Goal: Task Accomplishment & Management: Use online tool/utility

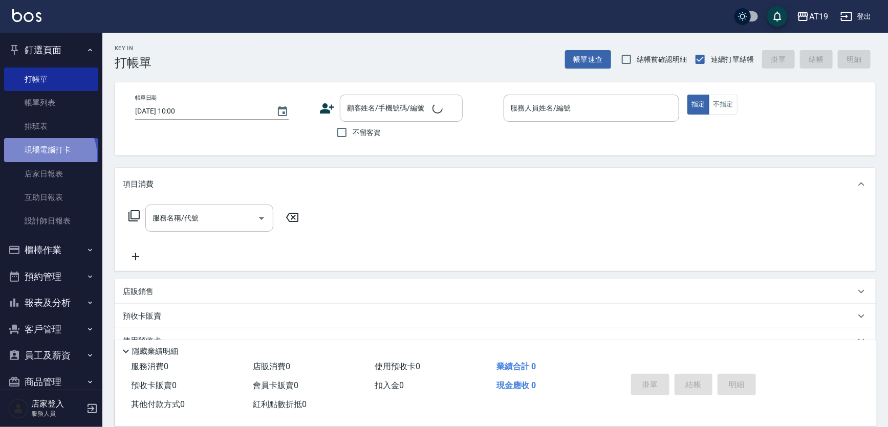
click at [47, 156] on link "現場電腦打卡" at bounding box center [51, 150] width 94 height 24
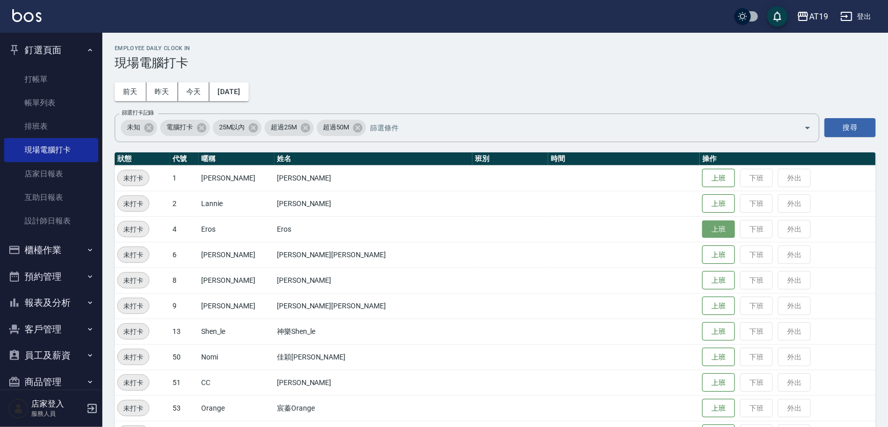
click at [702, 225] on button "上班" at bounding box center [718, 230] width 33 height 18
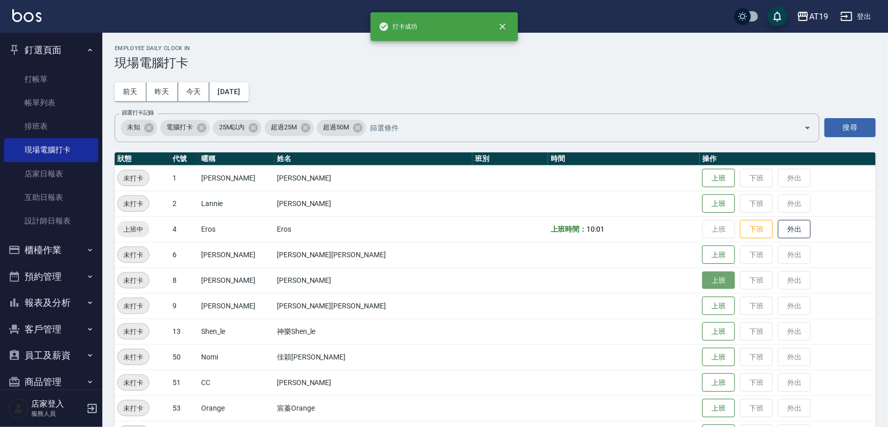
click at [702, 274] on button "上班" at bounding box center [718, 281] width 33 height 18
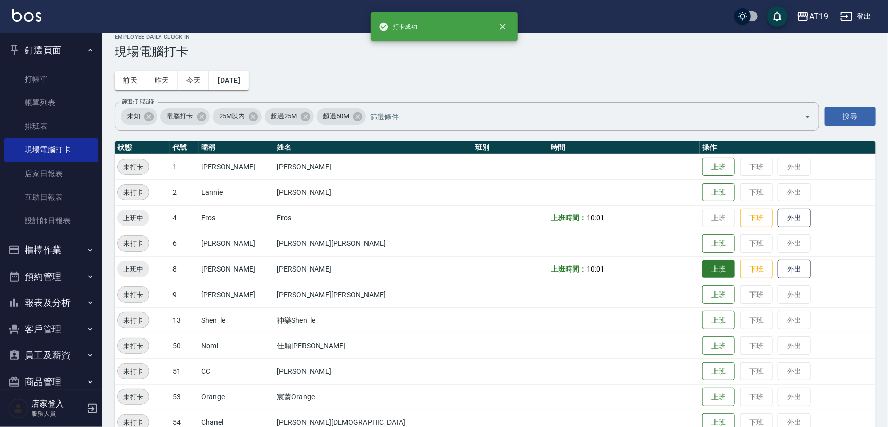
scroll to position [31, 0]
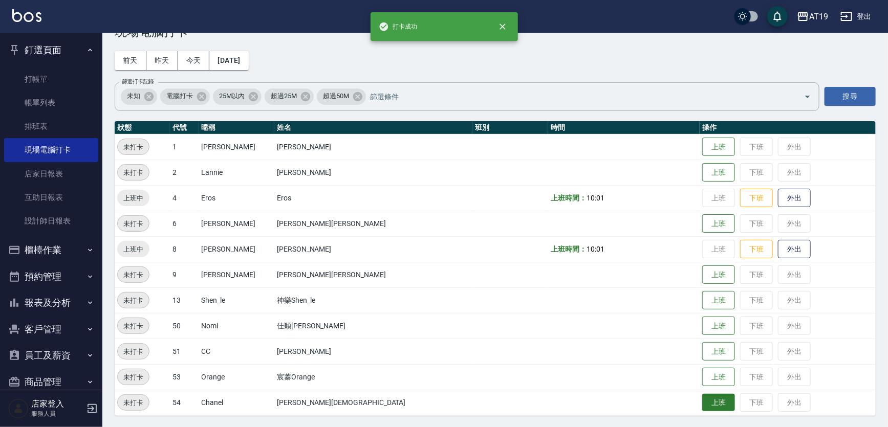
click at [702, 403] on button "上班" at bounding box center [718, 403] width 33 height 18
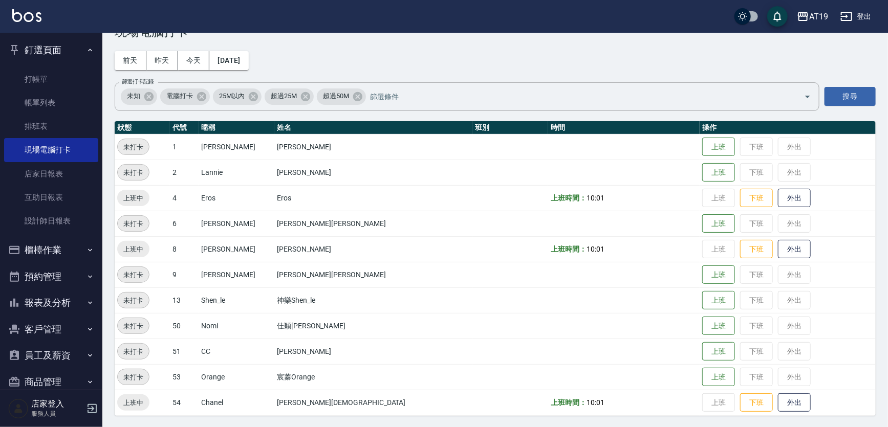
click at [423, 46] on div "Employee Daily Clock In 現場電腦打卡 前天 昨天 今天 2025/08/24 篩選打卡記錄 未知 電腦打卡 25M以內 超過25M 超…" at bounding box center [495, 215] width 786 height 427
click at [702, 307] on button "上班" at bounding box center [718, 301] width 33 height 18
click at [702, 275] on button "上班" at bounding box center [718, 275] width 33 height 18
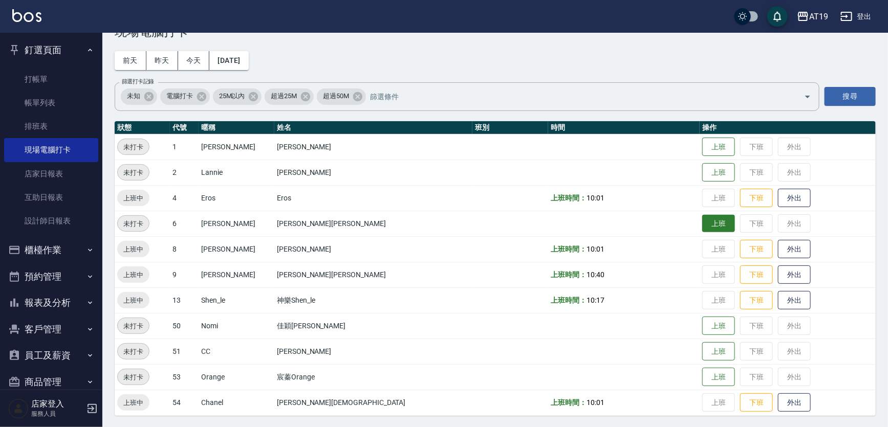
click at [702, 223] on button "上班" at bounding box center [718, 224] width 33 height 18
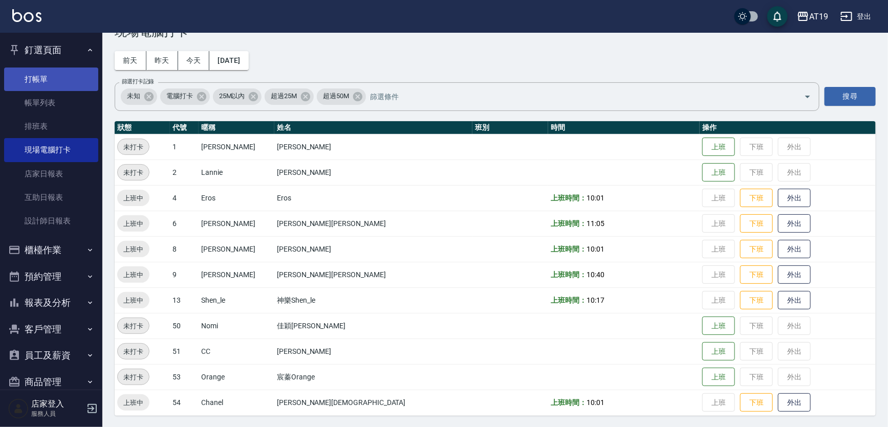
click at [41, 78] on link "打帳單" at bounding box center [51, 80] width 94 height 24
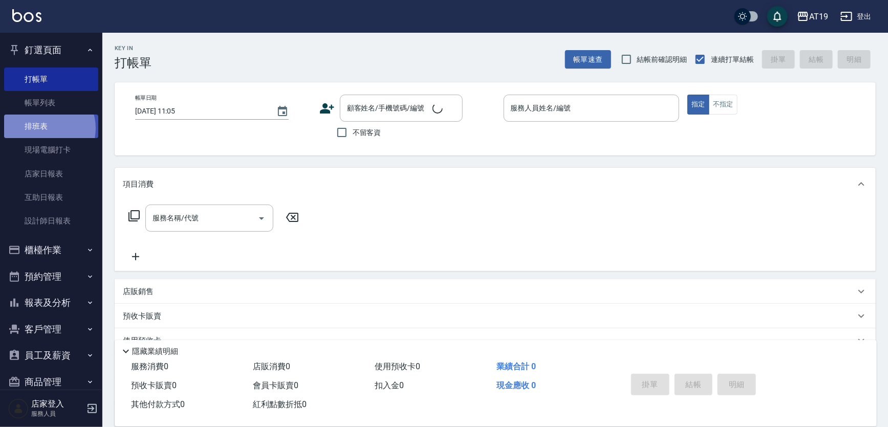
click at [42, 128] on link "排班表" at bounding box center [51, 127] width 94 height 24
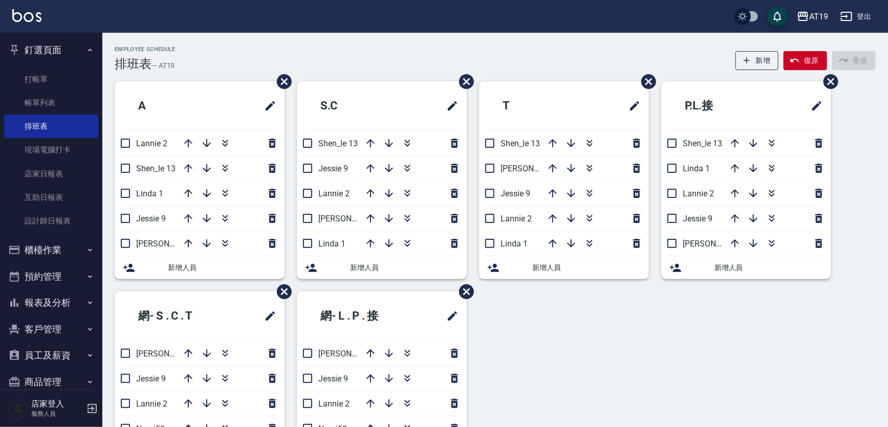
click at [199, 58] on div "Employee Schedule 排班表 — AT19 新增 復原 重做" at bounding box center [495, 58] width 761 height 25
click at [59, 213] on link "設計師日報表" at bounding box center [51, 221] width 94 height 24
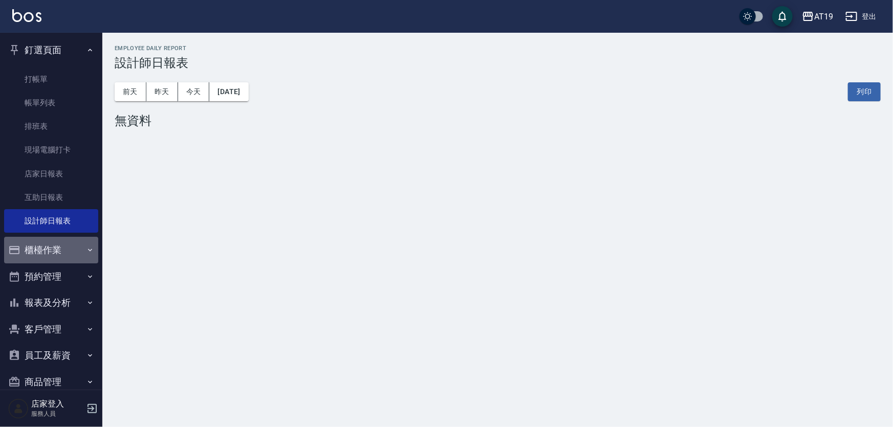
click at [87, 240] on button "櫃檯作業" at bounding box center [51, 250] width 94 height 27
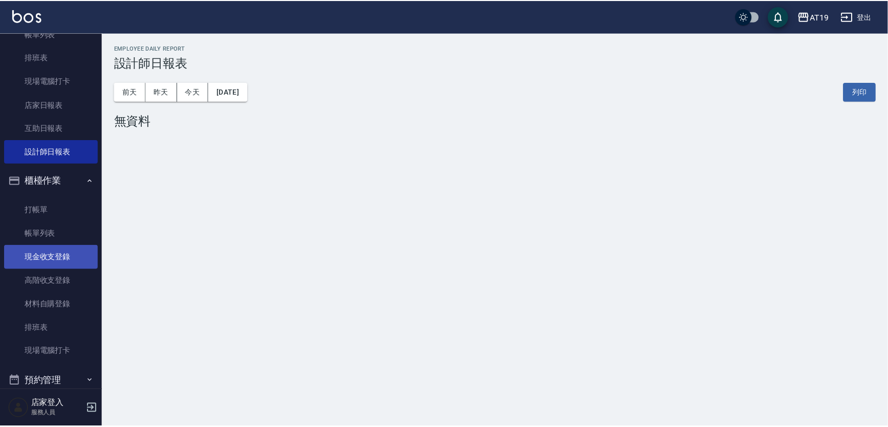
scroll to position [139, 0]
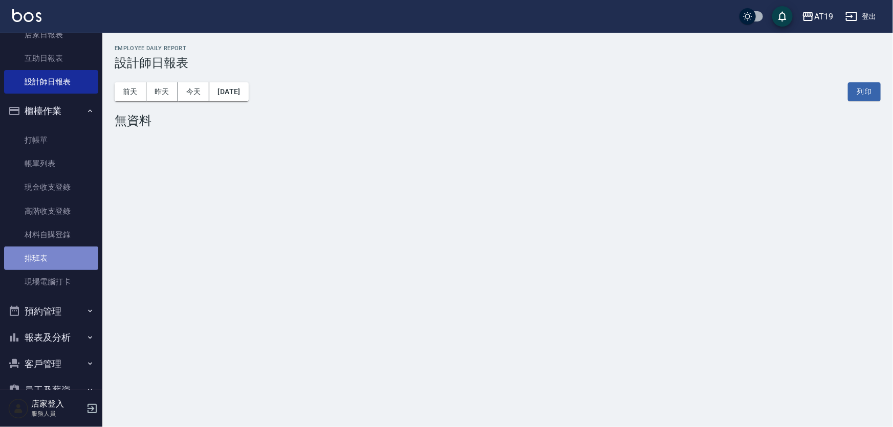
click at [89, 247] on link "排班表" at bounding box center [51, 259] width 94 height 24
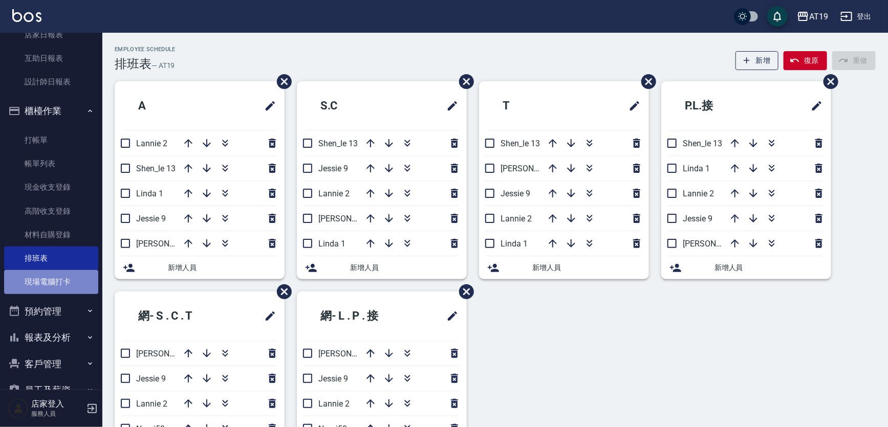
click at [88, 272] on link "現場電腦打卡" at bounding box center [51, 282] width 94 height 24
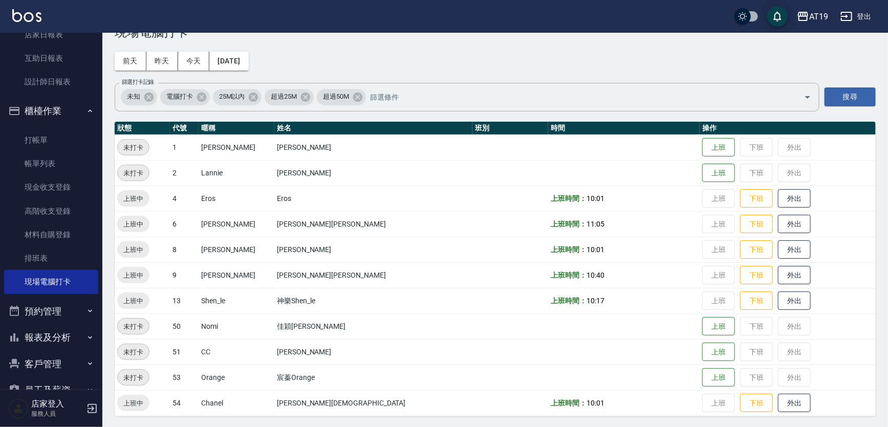
scroll to position [31, 0]
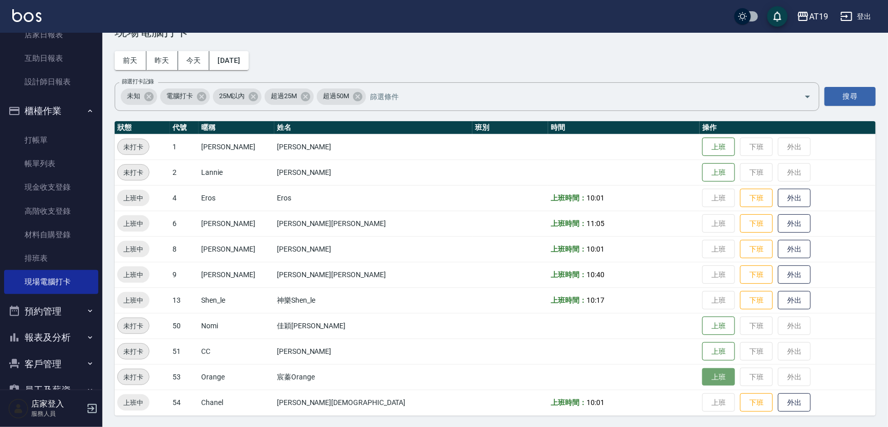
click at [702, 375] on button "上班" at bounding box center [718, 377] width 33 height 18
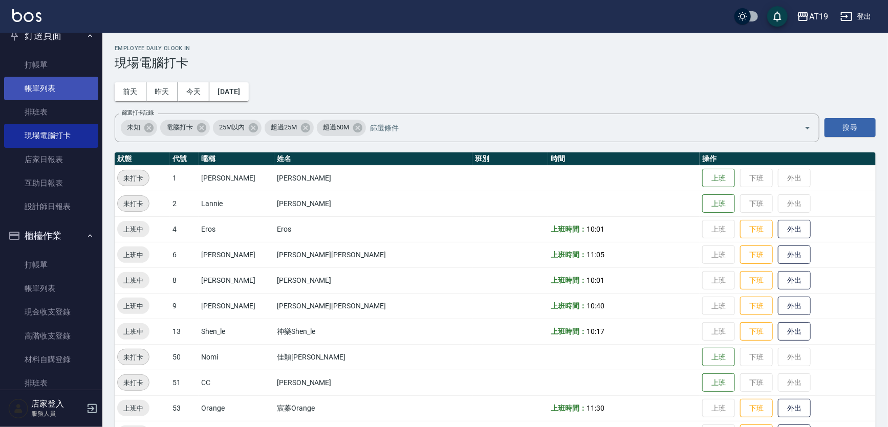
scroll to position [0, 0]
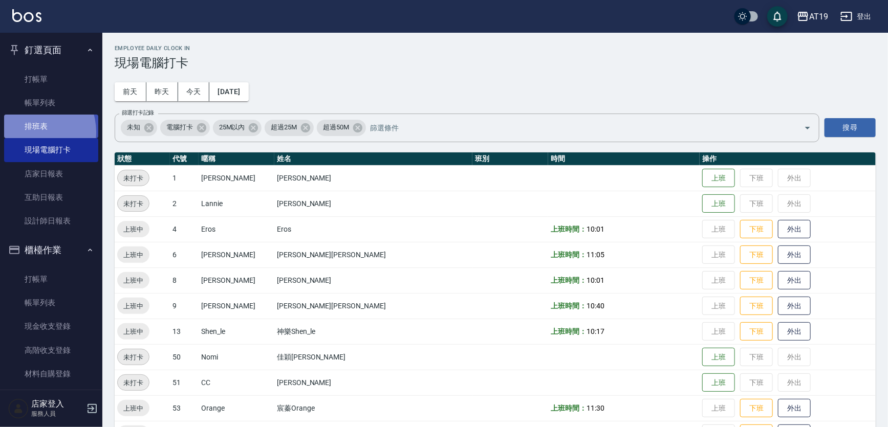
click at [30, 132] on link "排班表" at bounding box center [51, 127] width 94 height 24
